Goal: Information Seeking & Learning: Learn about a topic

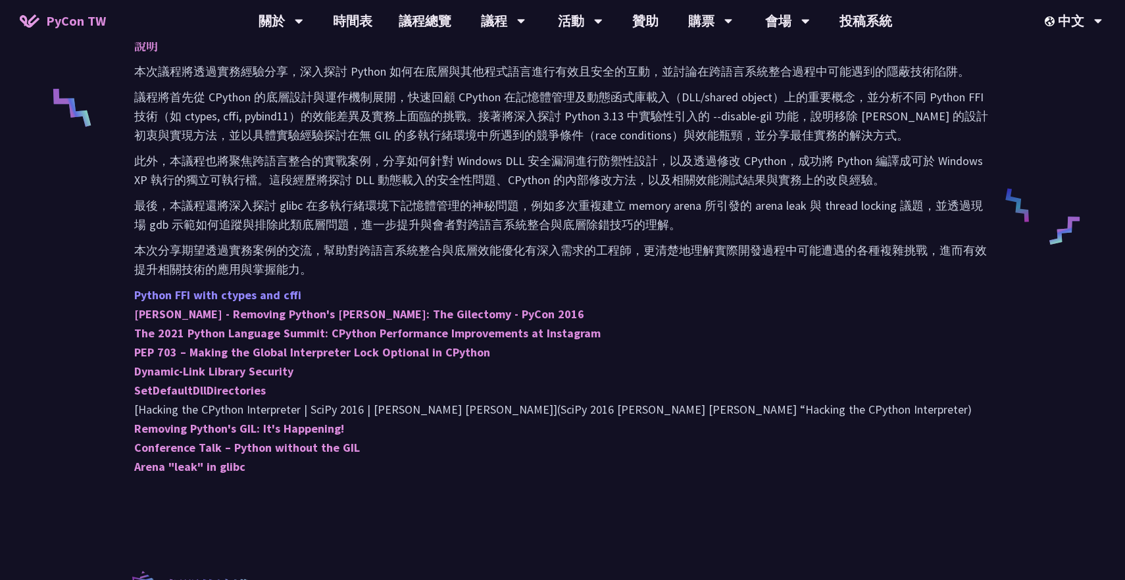
click at [261, 301] on link "Python FFI with ctypes and cffi" at bounding box center [217, 295] width 167 height 15
click at [307, 225] on p "最後，本議程還將深入探討 glibc 在多執行緒環境下記憶體管理的神秘問題，例如多次重複建立 memory arena 所引發的 arena leak 與 t…" at bounding box center [562, 215] width 857 height 38
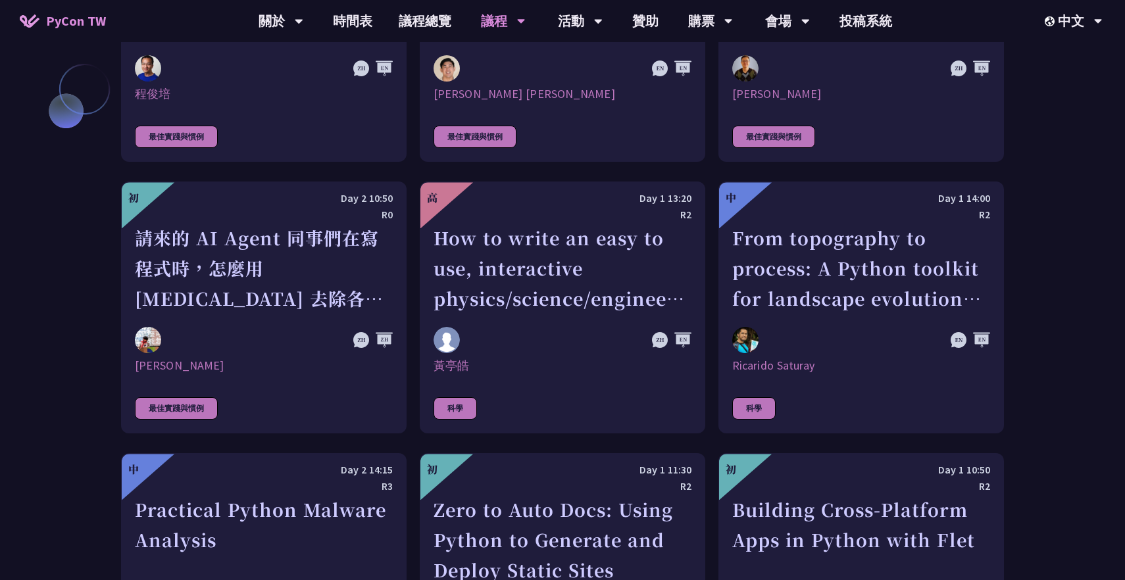
scroll to position [3283, 0]
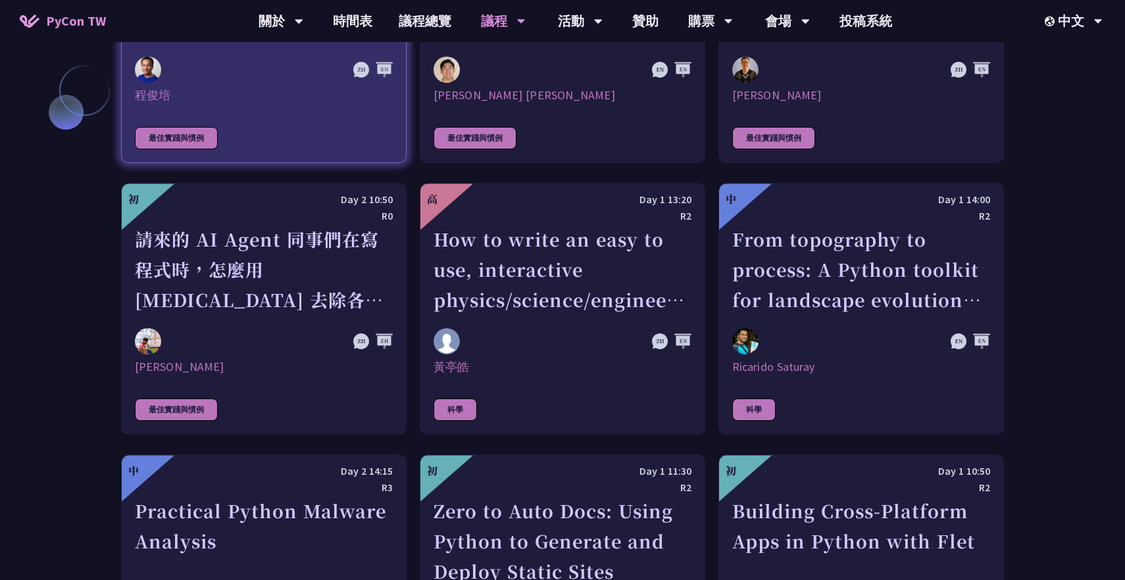
click at [357, 22] on link "時間表" at bounding box center [353, 21] width 66 height 42
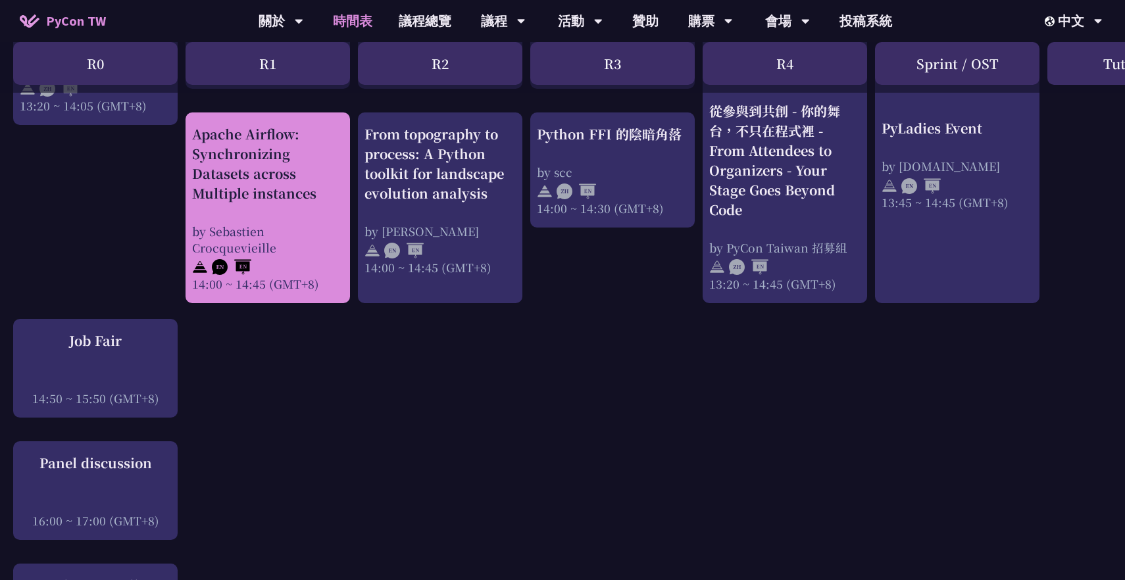
scroll to position [1367, 0]
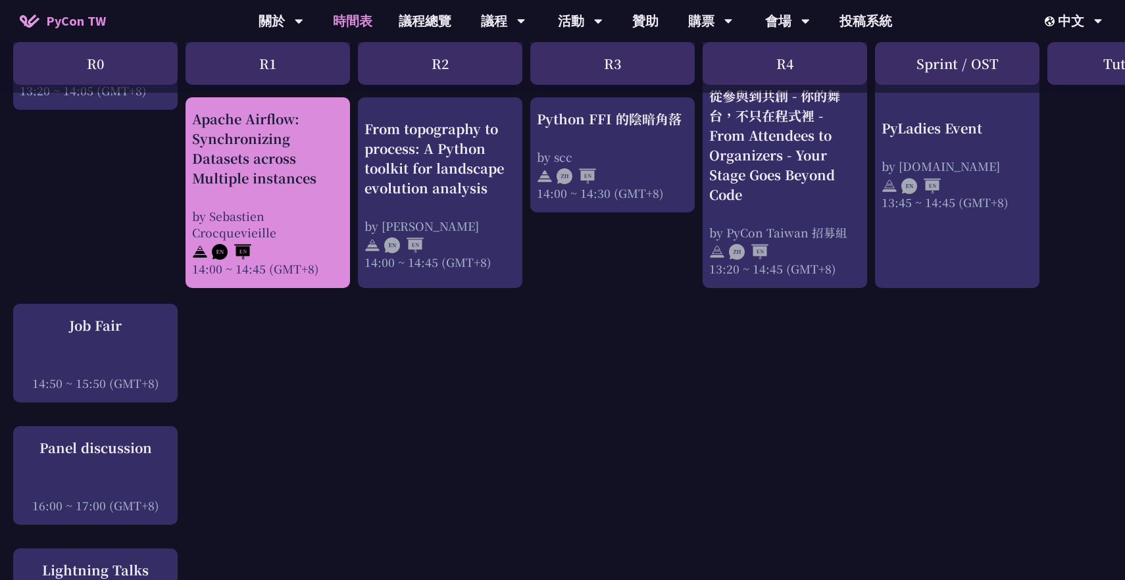
click at [274, 184] on div "Apache Airflow: Synchronizing Datasets across Multiple instances" at bounding box center [267, 148] width 151 height 79
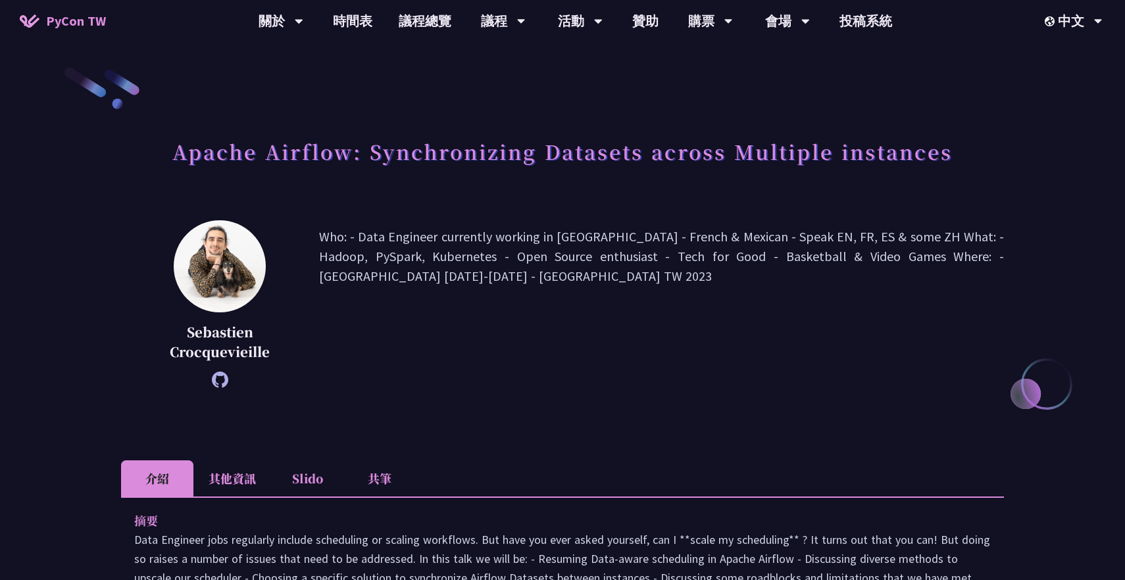
click at [422, 266] on p "Who: - Data Engineer currently working in [GEOGRAPHIC_DATA] - French & Mexican …" at bounding box center [661, 304] width 685 height 155
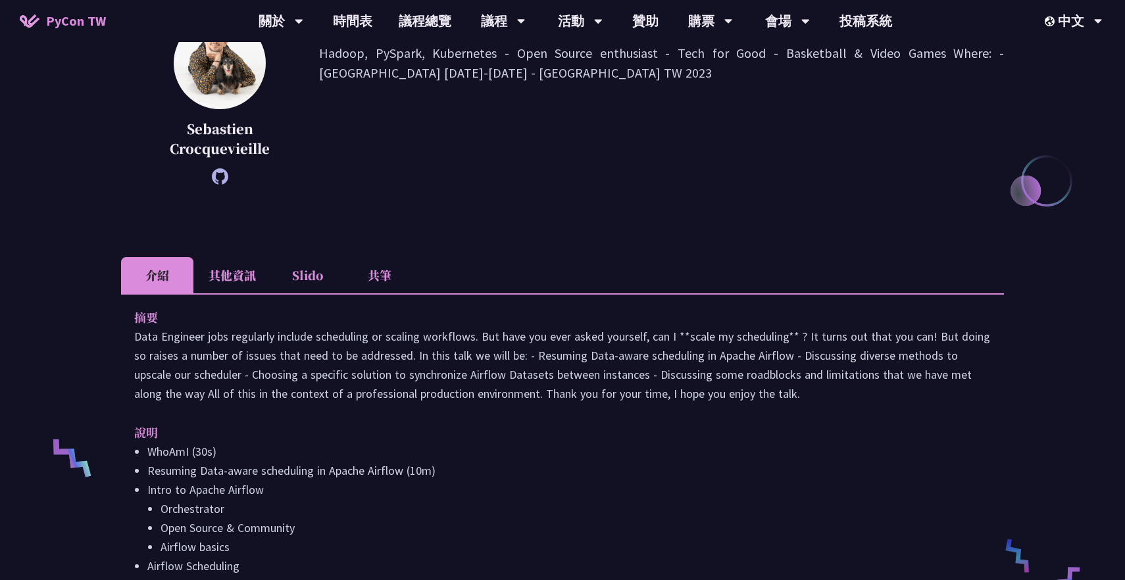
scroll to position [201, 0]
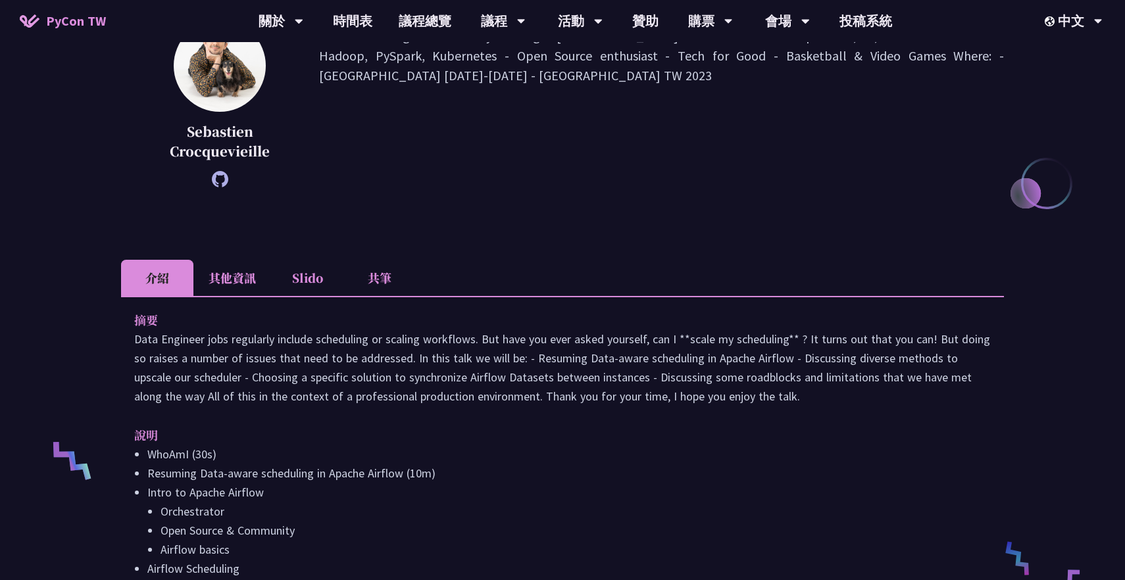
click at [324, 284] on li "Slido" at bounding box center [307, 278] width 72 height 36
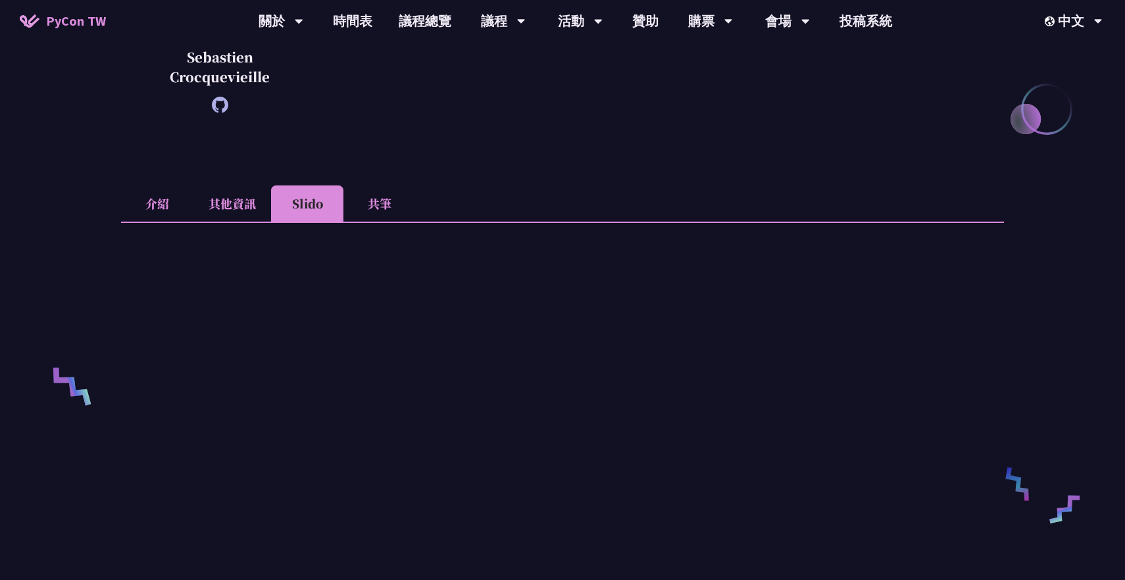
scroll to position [282, 0]
